Goal: Check status: Check status

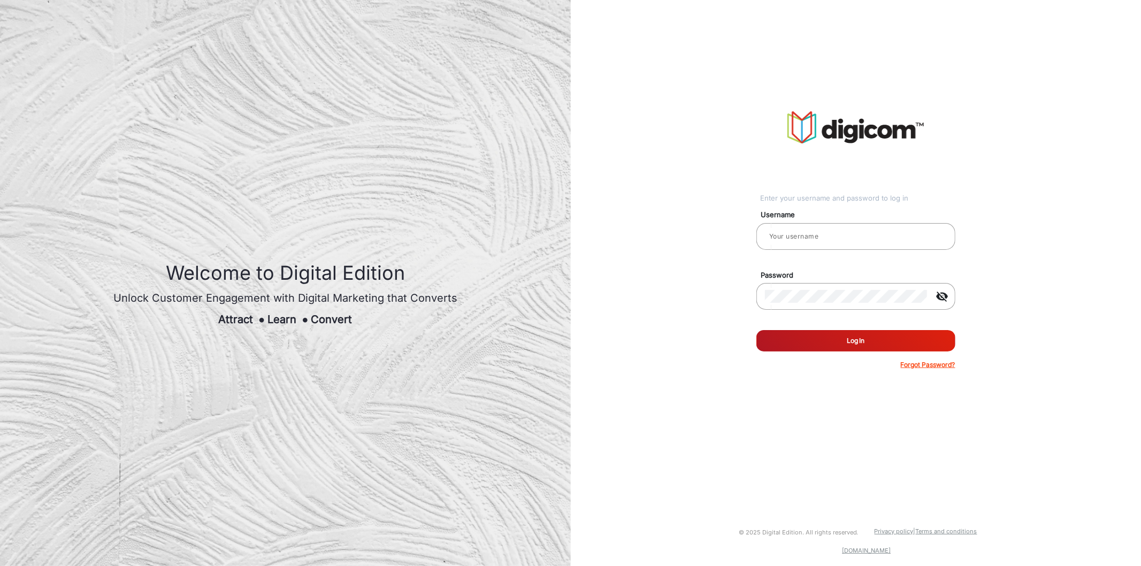
type input "[PERSON_NAME]"
click at [817, 339] on button "Log In" at bounding box center [856, 340] width 199 height 21
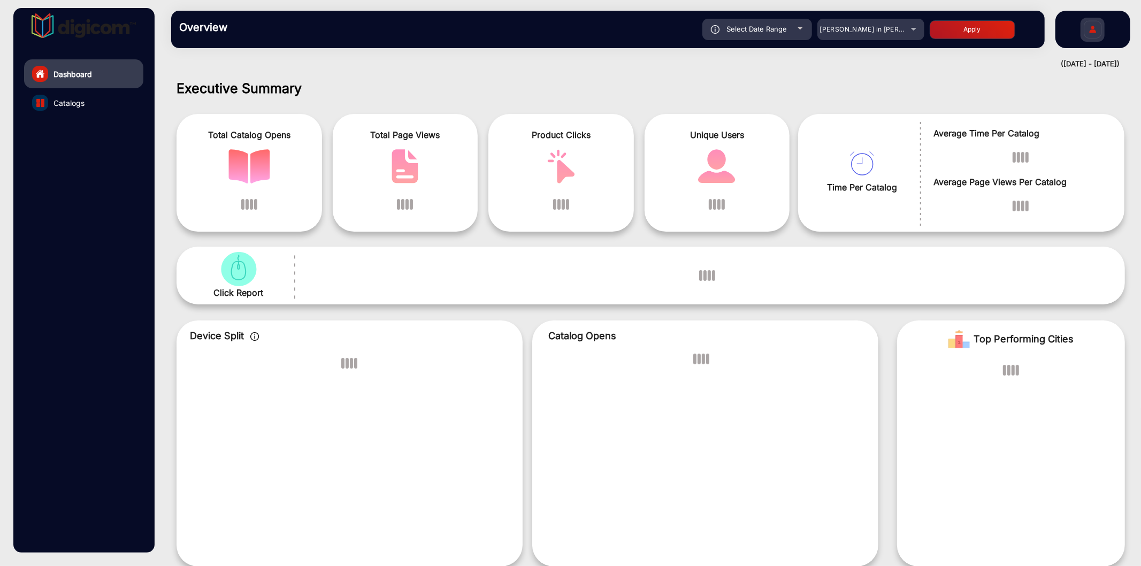
scroll to position [8, 0]
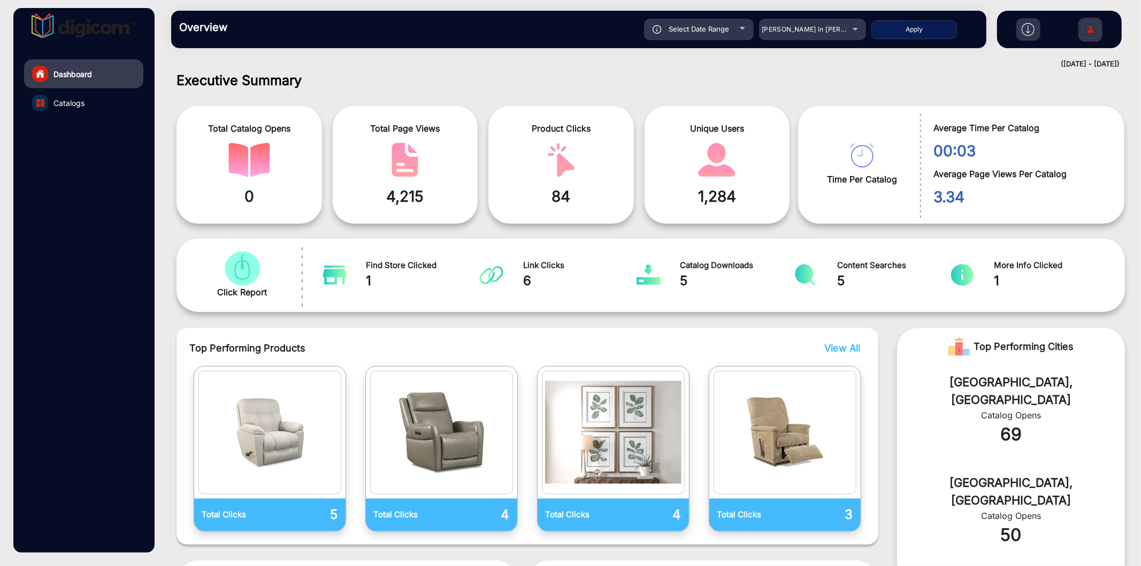
click at [812, 17] on div "Overview Reports Understand what makes your customers tick and learn how they a…" at bounding box center [578, 29] width 815 height 37
click at [815, 36] on mat-select "[PERSON_NAME] in [PERSON_NAME]" at bounding box center [812, 29] width 107 height 21
click at [782, 34] on div "[PERSON_NAME] in [PERSON_NAME]" at bounding box center [805, 29] width 86 height 13
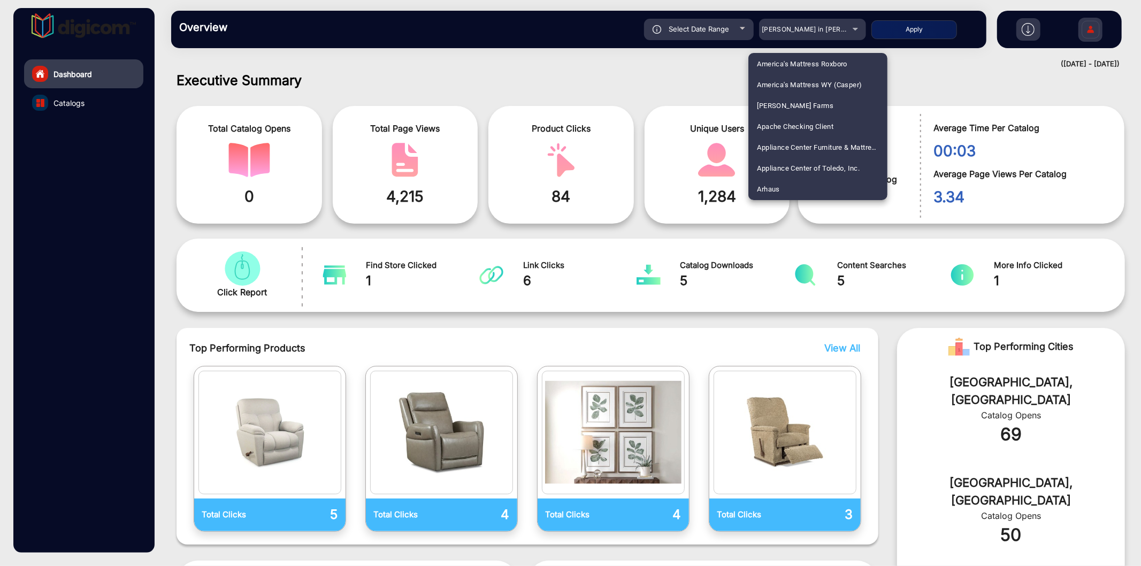
scroll to position [1881, 0]
click at [815, 142] on span "[PERSON_NAME] E-Commerce" at bounding box center [805, 148] width 97 height 21
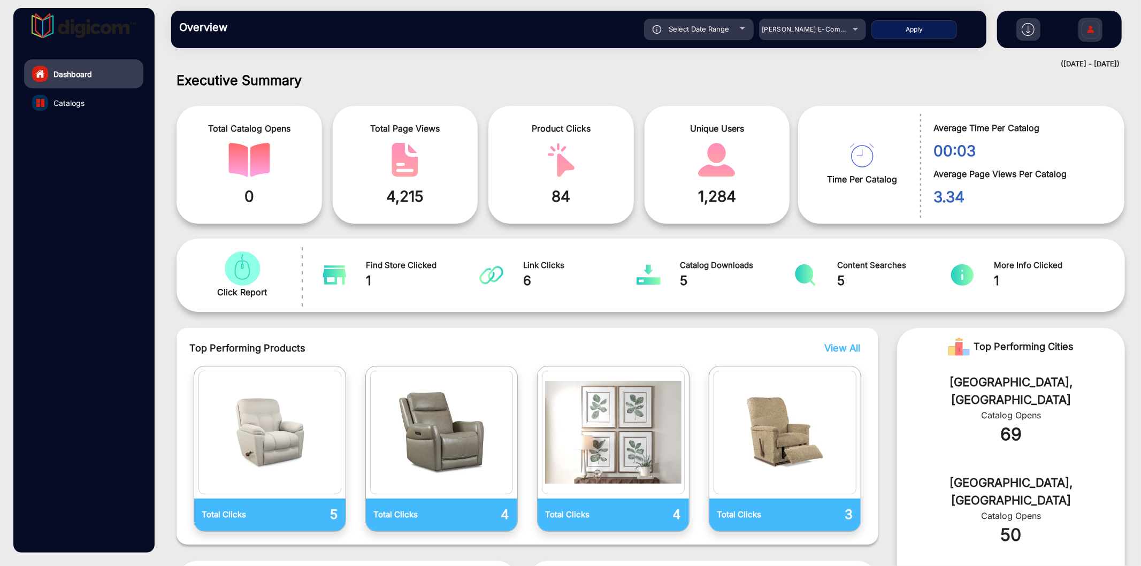
click at [917, 28] on button "Apply" at bounding box center [915, 29] width 86 height 19
type input "[DATE]"
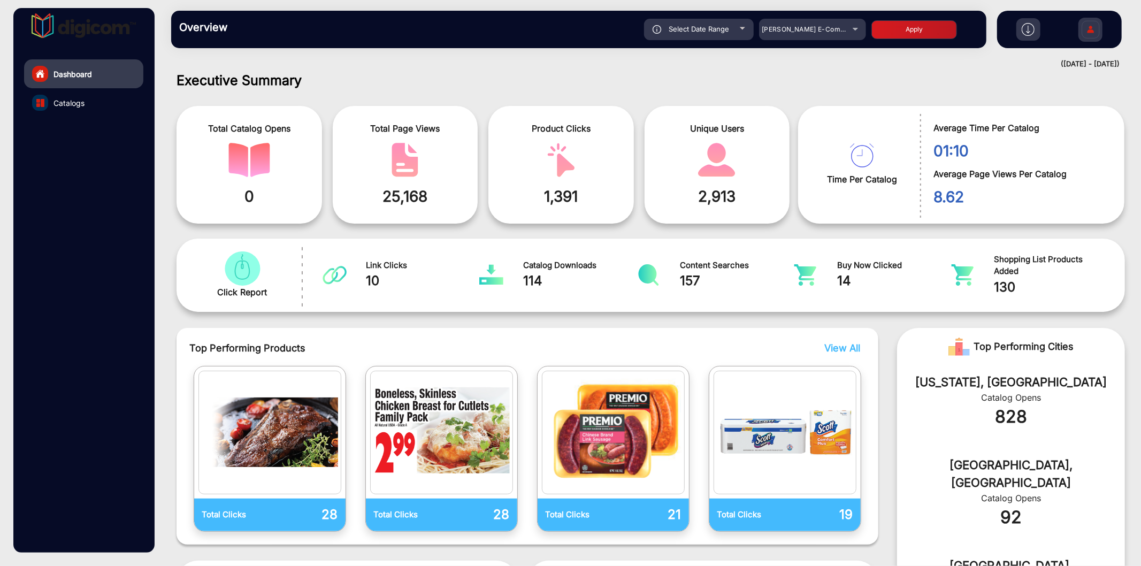
click at [67, 105] on span "Catalogs" at bounding box center [69, 102] width 31 height 11
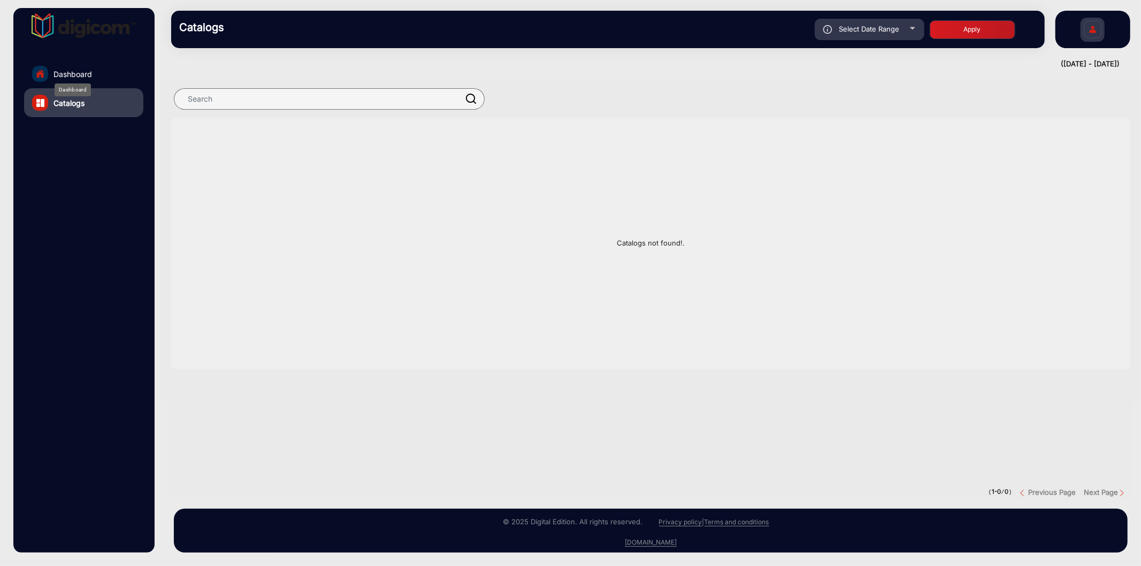
click at [78, 68] on span "Dashboard" at bounding box center [73, 73] width 39 height 11
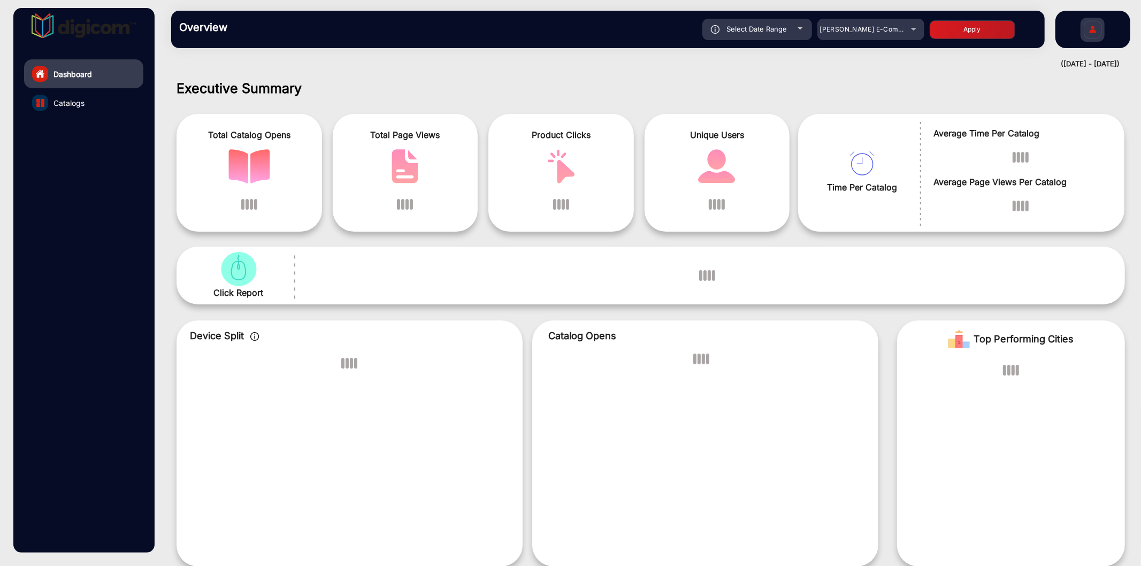
scroll to position [8, 0]
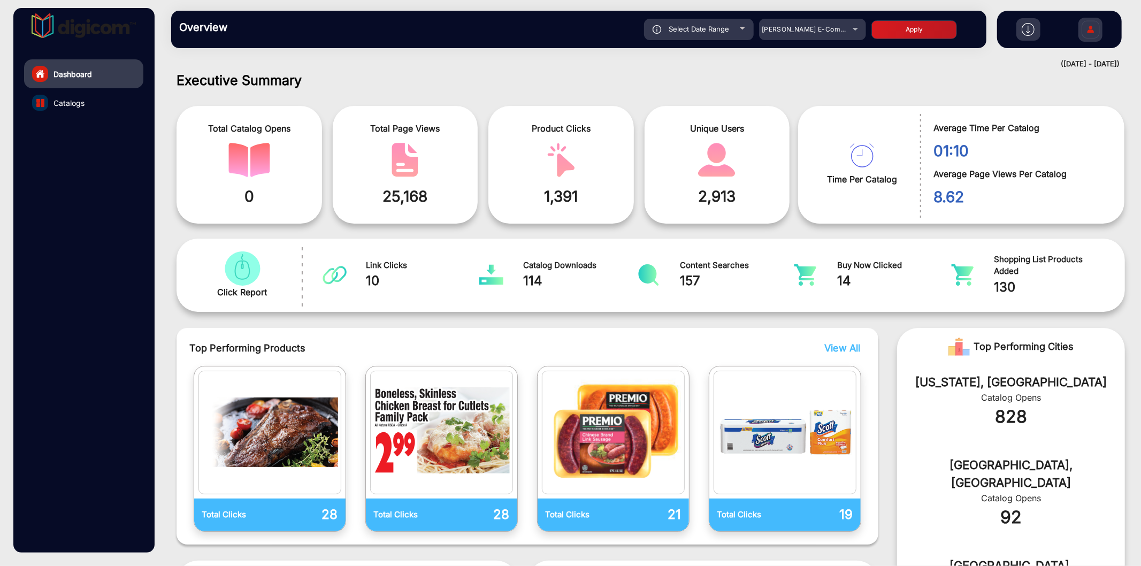
click at [712, 26] on span "Select Date Range" at bounding box center [699, 29] width 60 height 9
type input "[DATE]"
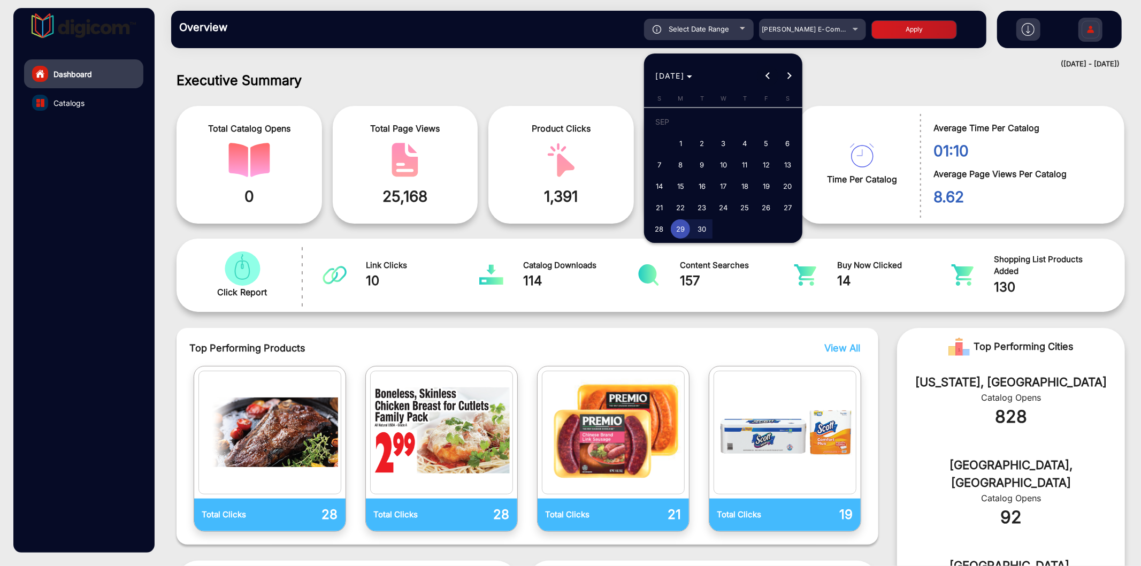
click at [768, 76] on button "Previous month" at bounding box center [767, 75] width 21 height 21
click at [698, 138] on span "1" at bounding box center [701, 143] width 19 height 19
type input "[DATE]"
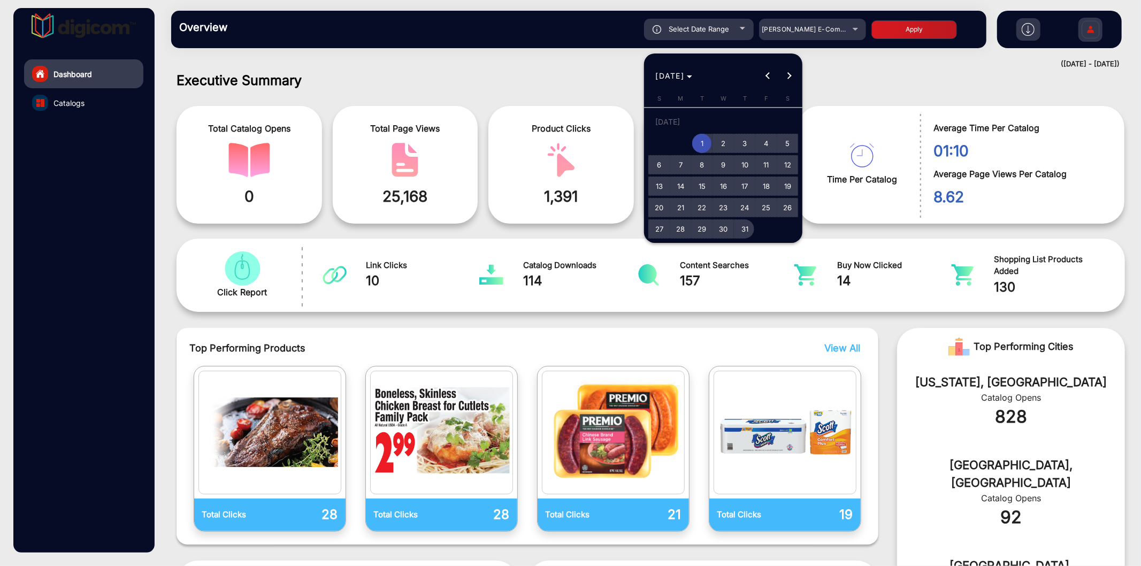
click at [753, 231] on span "31" at bounding box center [744, 228] width 19 height 19
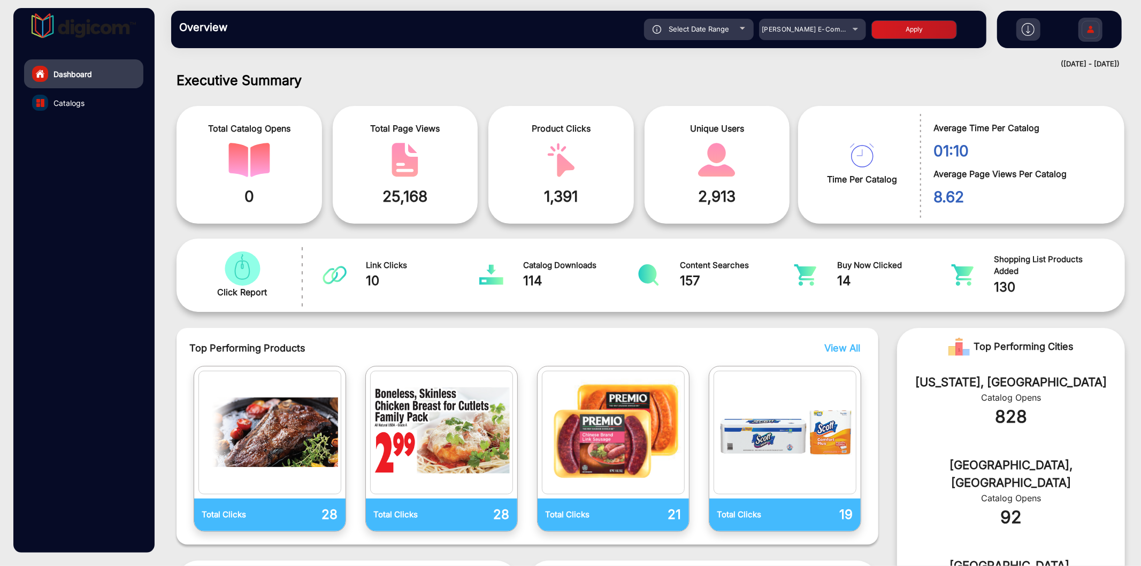
type input "[DATE]"
click at [921, 37] on button "Apply" at bounding box center [915, 29] width 86 height 19
type input "[DATE]"
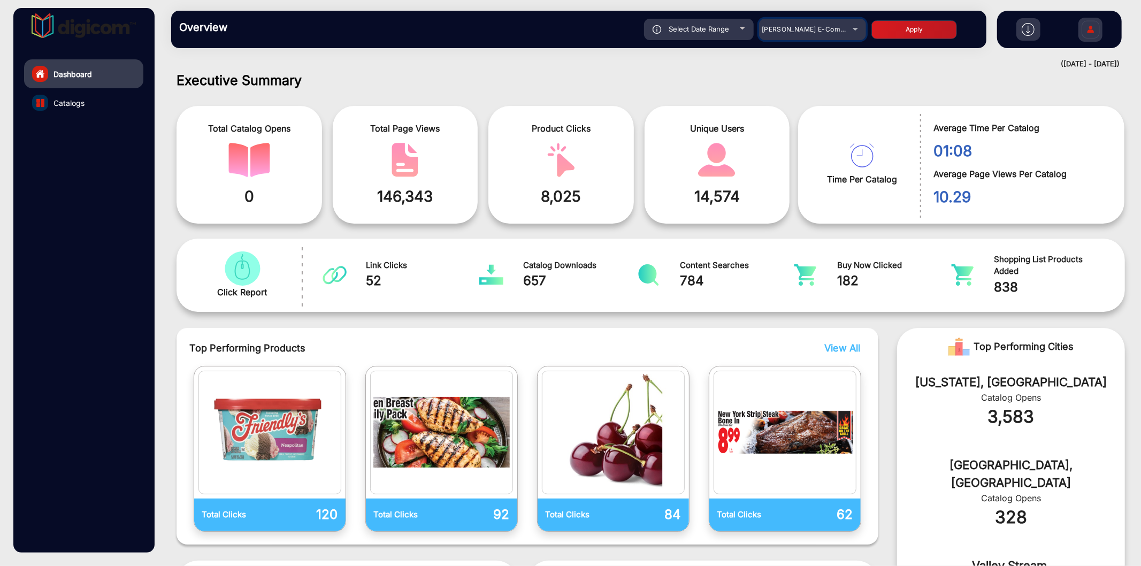
click at [821, 35] on div "[PERSON_NAME] E-Commerce" at bounding box center [805, 29] width 86 height 13
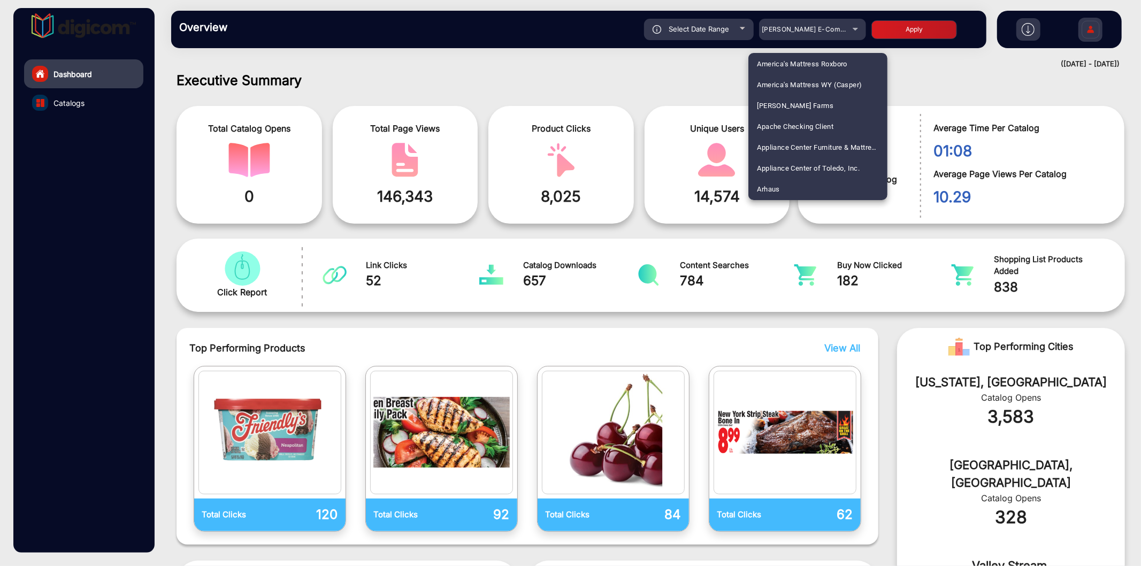
scroll to position [1881, 0]
click at [782, 125] on span "[PERSON_NAME]" at bounding box center [784, 127] width 54 height 21
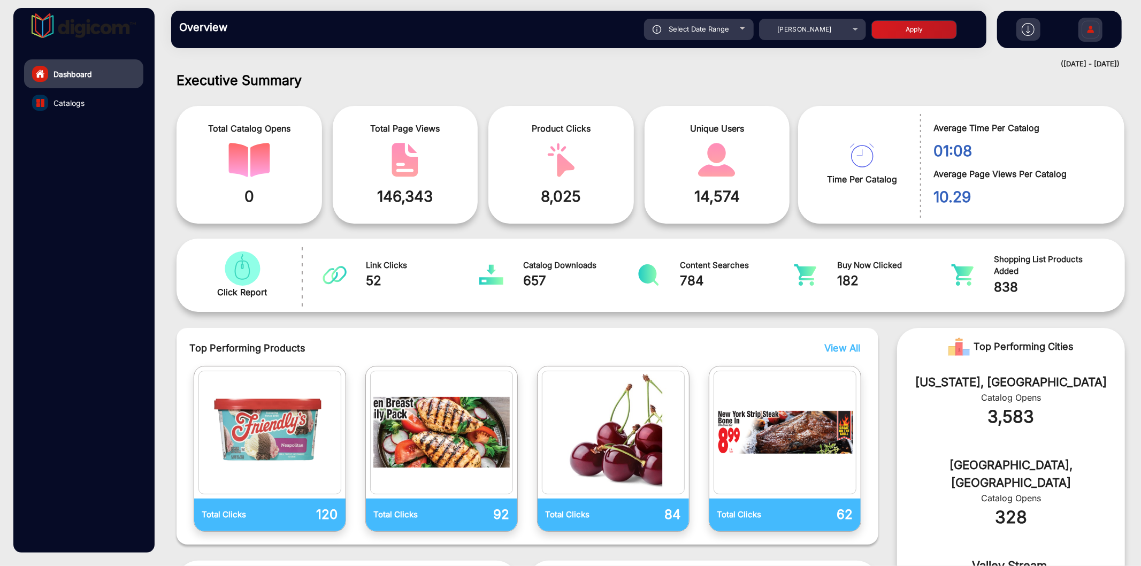
click at [901, 27] on button "Apply" at bounding box center [915, 29] width 86 height 19
type input "[DATE]"
